Goal: Transaction & Acquisition: Purchase product/service

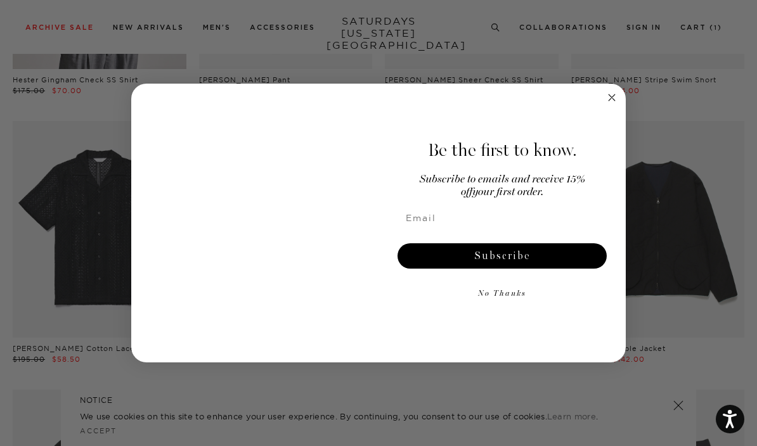
scroll to position [1233, 0]
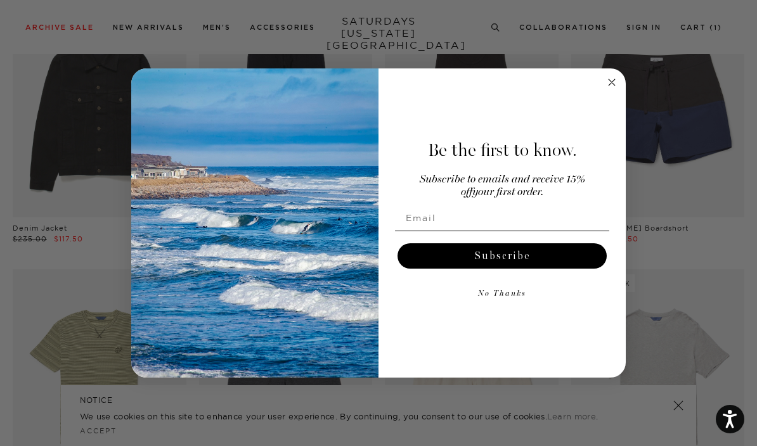
click at [606, 90] on circle "Close dialog" at bounding box center [612, 82] width 15 height 15
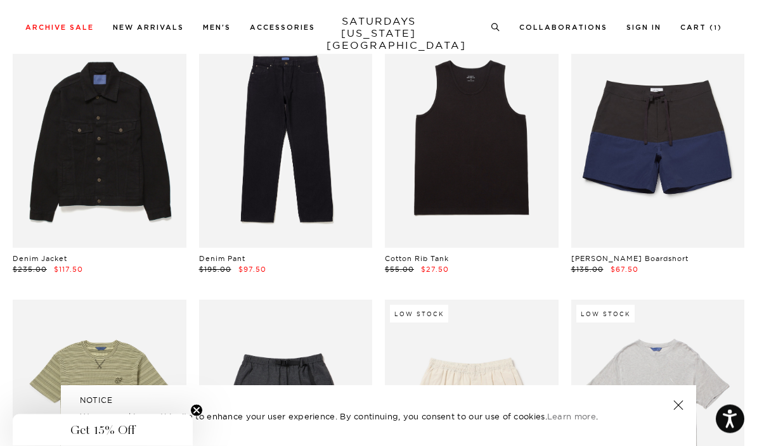
scroll to position [1203, 0]
click at [624, 144] on link at bounding box center [658, 139] width 174 height 217
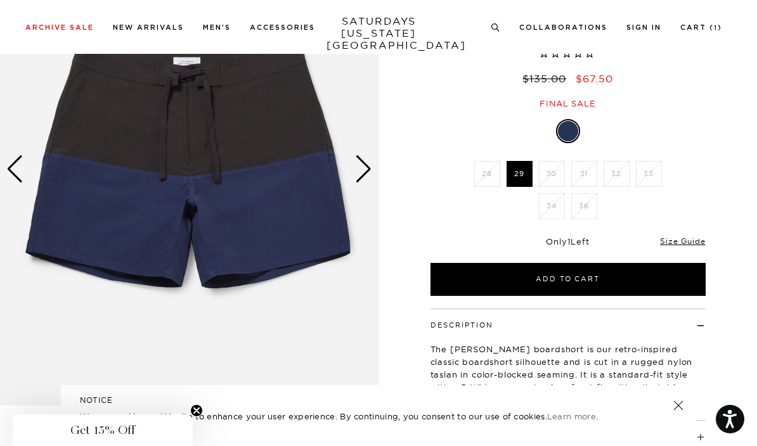
scroll to position [134, 0]
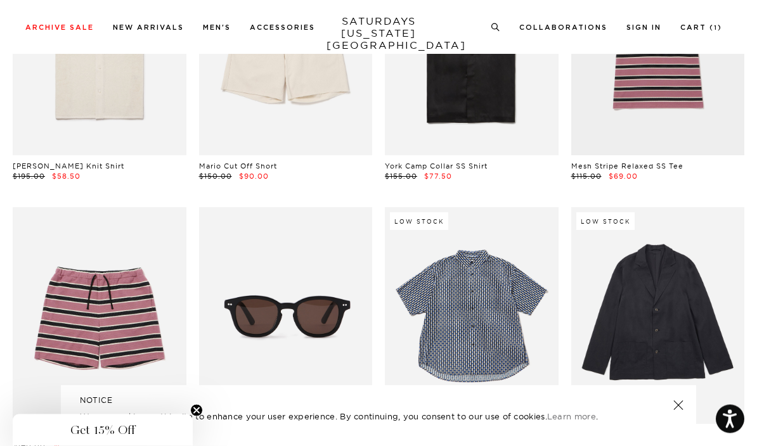
scroll to position [5604, 0]
click at [502, 333] on link at bounding box center [472, 315] width 174 height 217
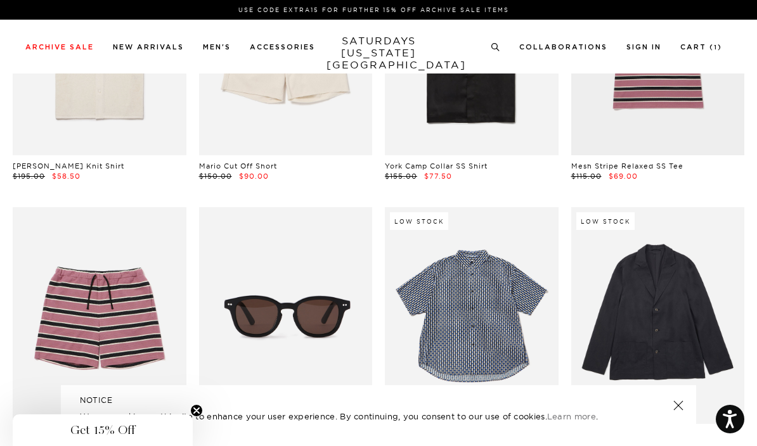
scroll to position [5659, 0]
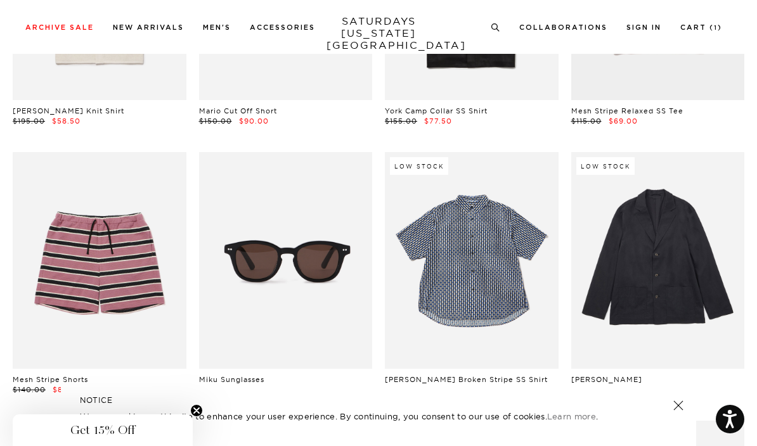
click at [494, 255] on link at bounding box center [472, 260] width 174 height 217
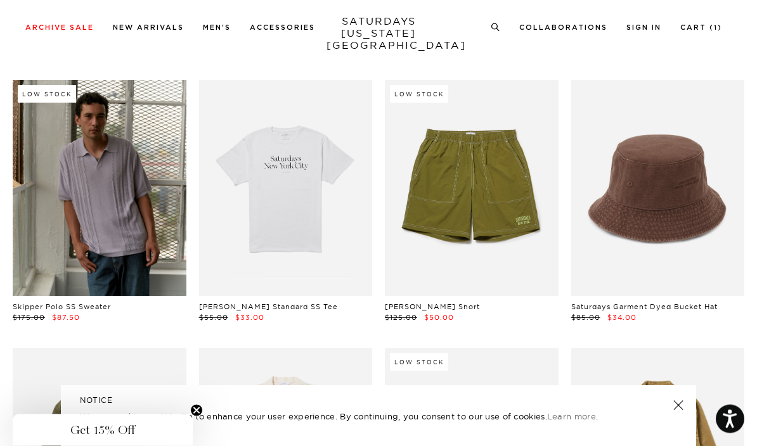
scroll to position [6000, 0]
click at [80, 219] on link at bounding box center [100, 187] width 174 height 217
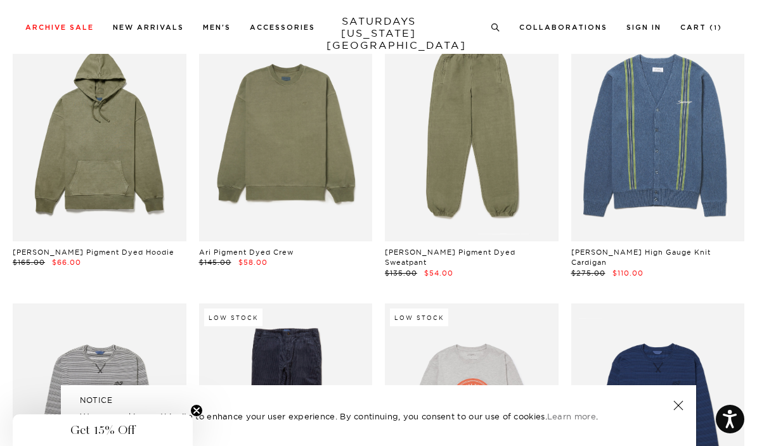
scroll to position [14688, 0]
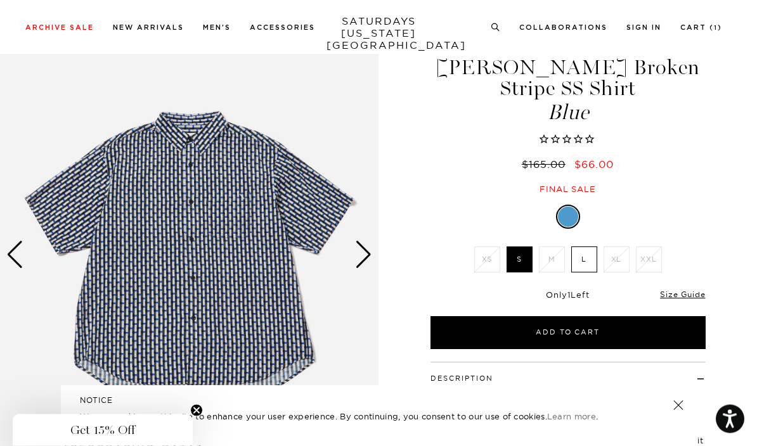
click at [355, 254] on div "Next slide" at bounding box center [363, 255] width 17 height 28
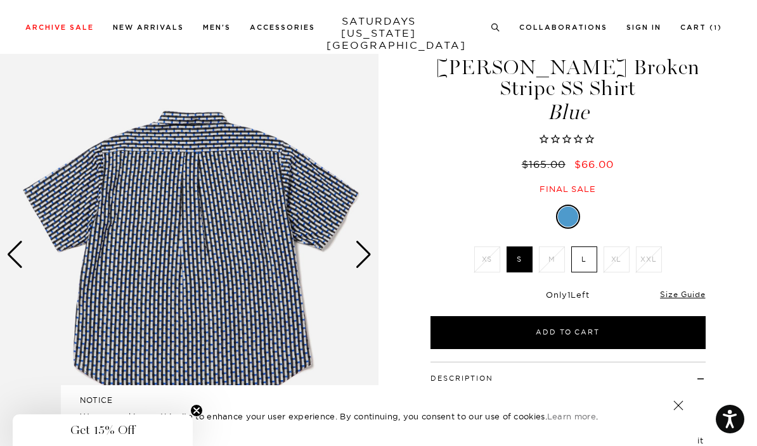
click at [359, 259] on div "Next slide" at bounding box center [363, 255] width 17 height 28
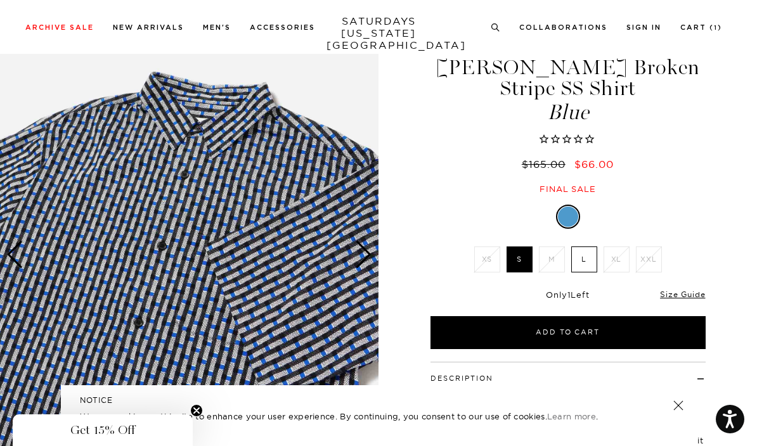
click at [366, 269] on img at bounding box center [189, 254] width 378 height 473
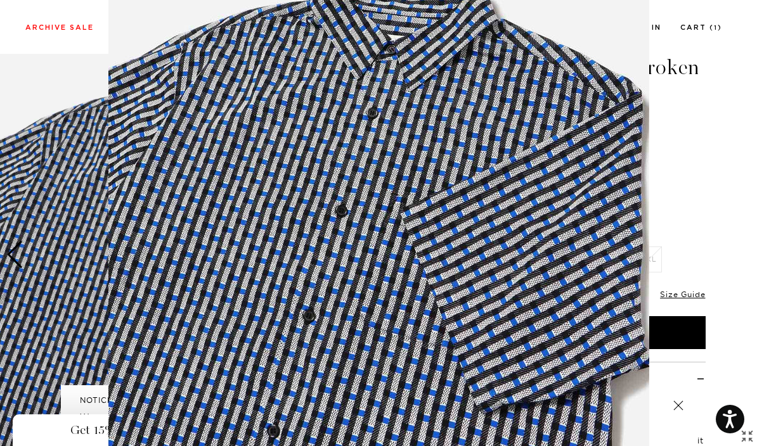
click at [554, 244] on img at bounding box center [378, 223] width 541 height 649
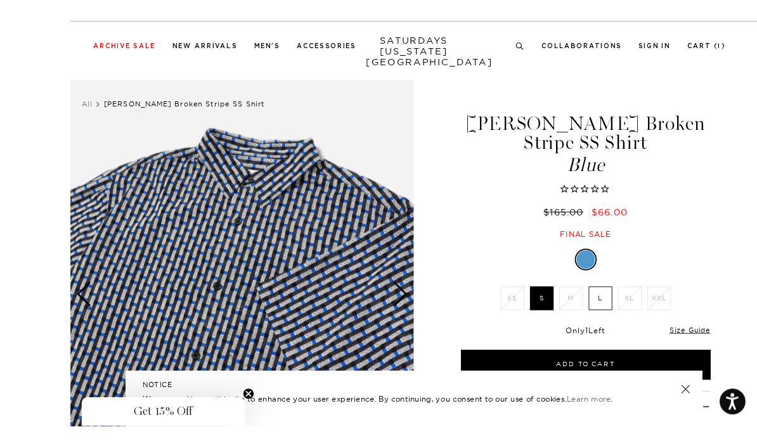
scroll to position [15, 0]
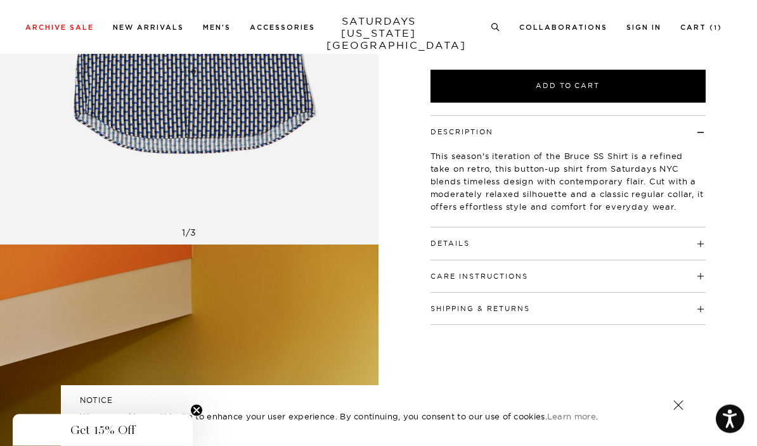
click at [692, 228] on h4 "Details" at bounding box center [567, 238] width 275 height 21
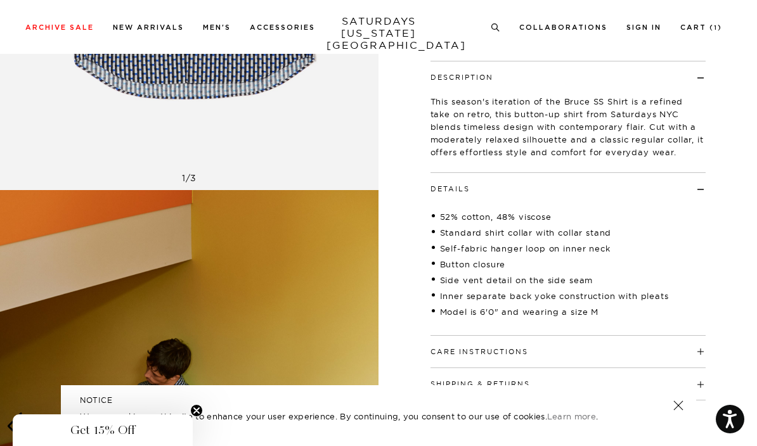
scroll to position [347, 0]
